Goal: Task Accomplishment & Management: Manage account settings

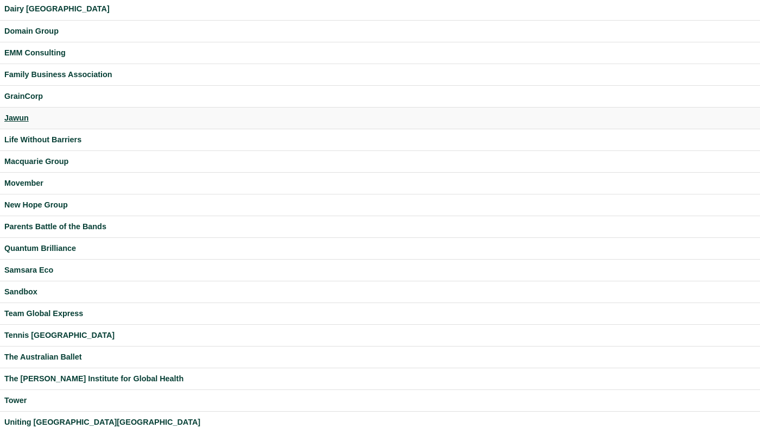
scroll to position [286, 0]
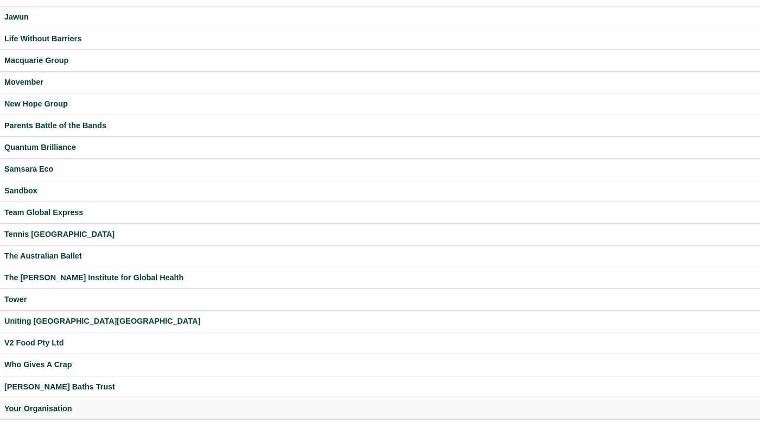
click at [49, 410] on div "Your Organisation" at bounding box center [379, 408] width 751 height 12
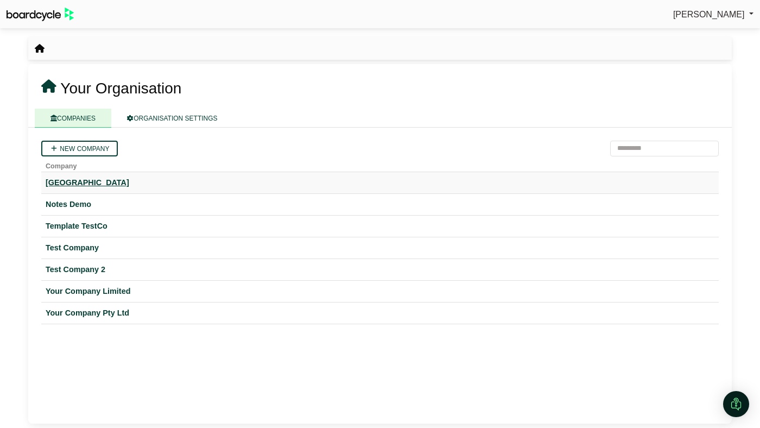
click at [86, 179] on div "[GEOGRAPHIC_DATA]" at bounding box center [380, 182] width 669 height 12
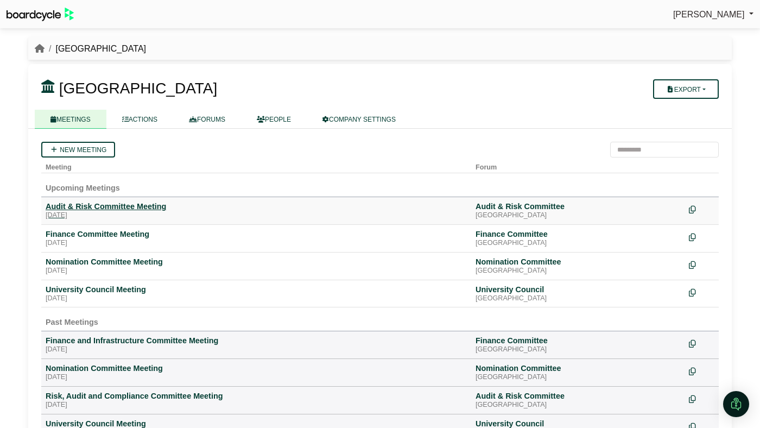
click at [88, 206] on div "Audit & Risk Committee Meeting" at bounding box center [256, 206] width 421 height 10
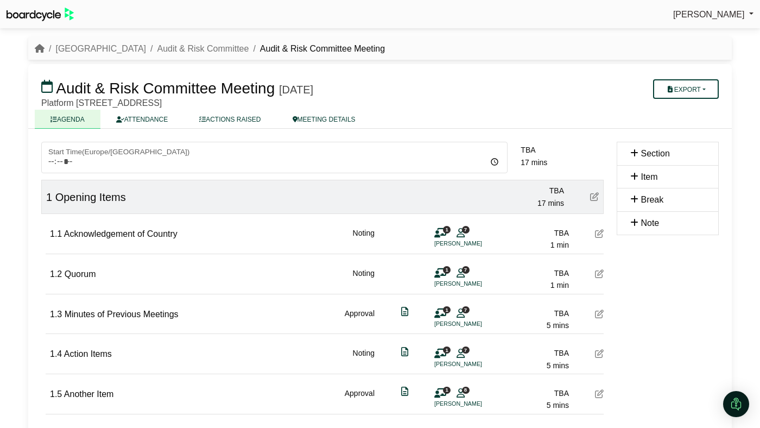
click at [455, 236] on div "1 7 Cho Chang" at bounding box center [450, 238] width 33 height 22
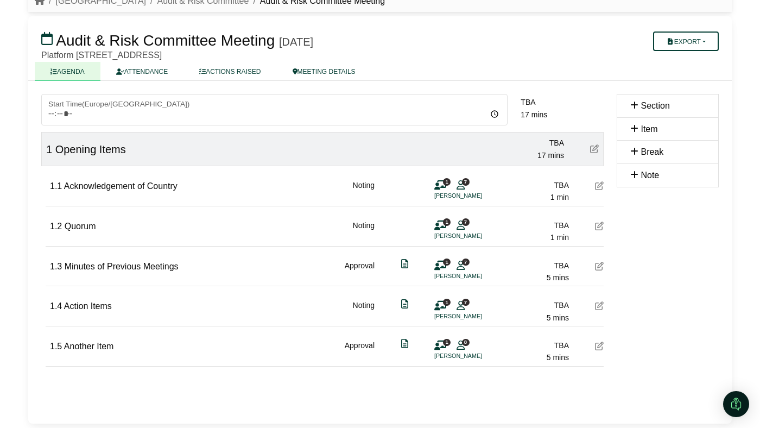
click at [15, 173] on div "Perryn Fowler Sign Out Hogwarts University Audit & Risk Committee Audit & Risk …" at bounding box center [380, 166] width 760 height 428
click at [273, 211] on div "1.2 Quorum Noting 1 7 Cho Chang TBA 1 min" at bounding box center [326, 224] width 553 height 37
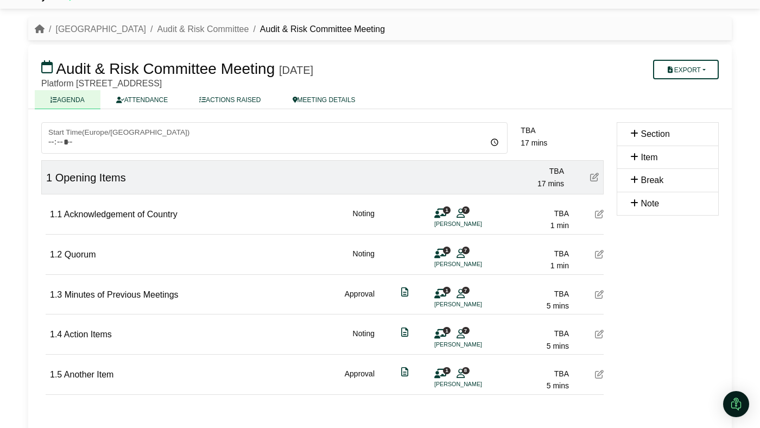
scroll to position [0, 0]
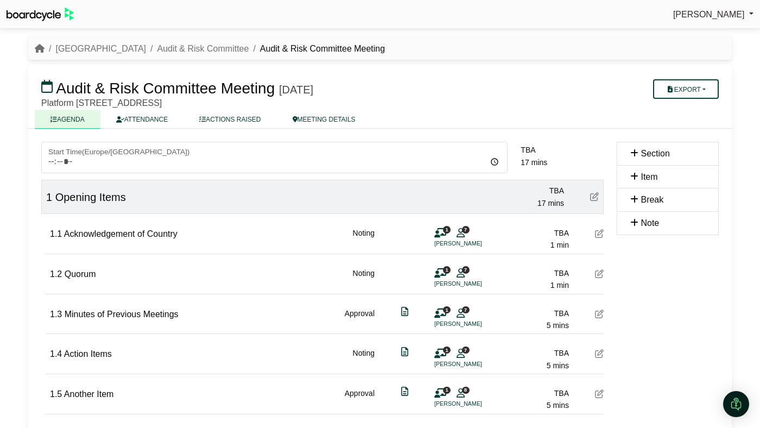
click at [365, 218] on div "1.1 Acknowledgement of Country Noting 1 7 Cho Chang TBA 1 min" at bounding box center [326, 232] width 553 height 37
click at [376, 224] on div "1.1 Acknowledgement of Country Noting 1 7 Cho Chang TBA 1 min" at bounding box center [326, 232] width 553 height 37
click at [336, 244] on div "1.1 Acknowledgement of Country Noting 1 7 Cho Chang TBA 1 min" at bounding box center [326, 232] width 553 height 37
